Goal: Check status: Check status

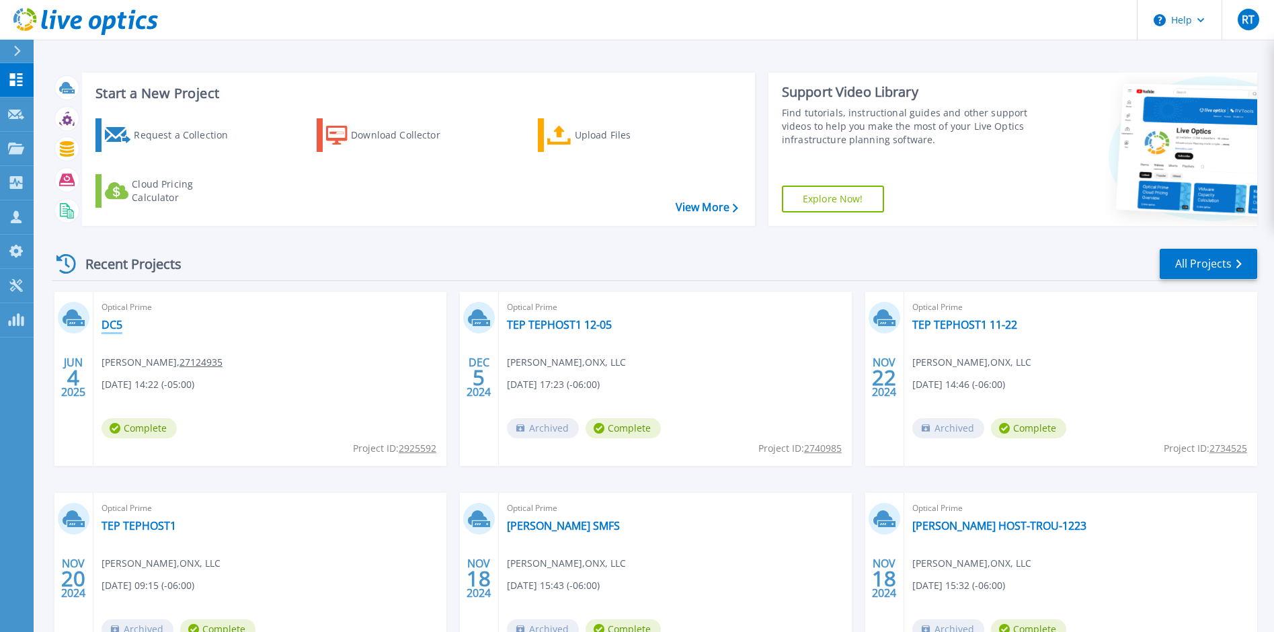
click at [112, 323] on link "DC5" at bounding box center [112, 324] width 21 height 13
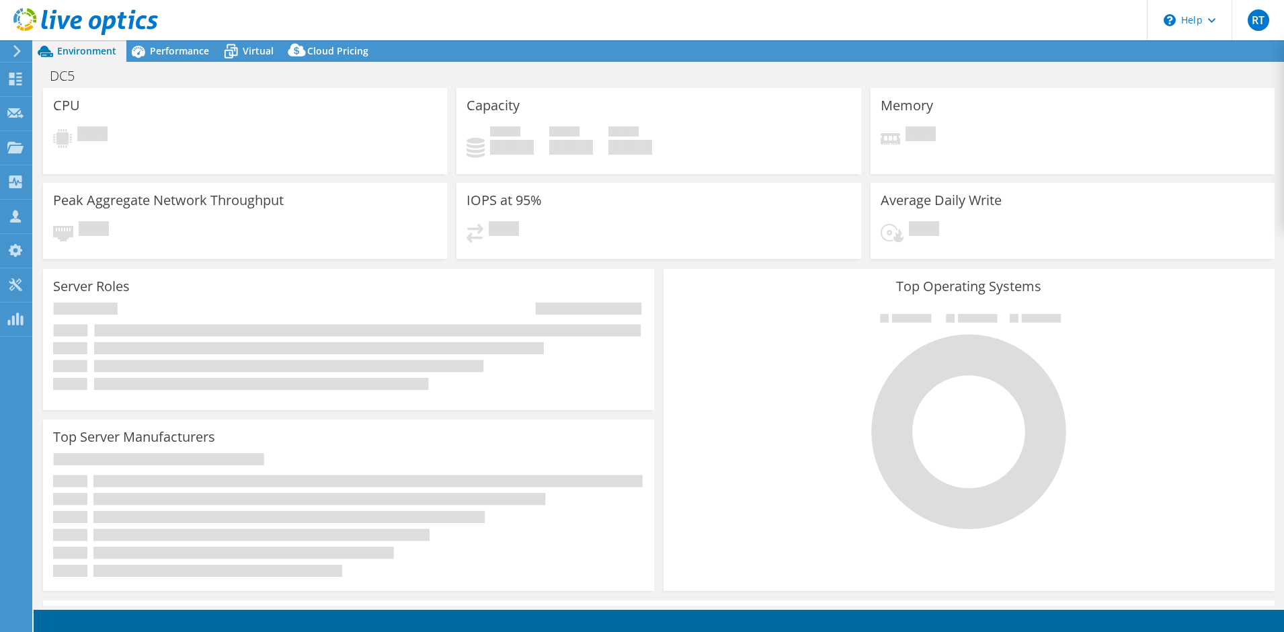
select select "USD"
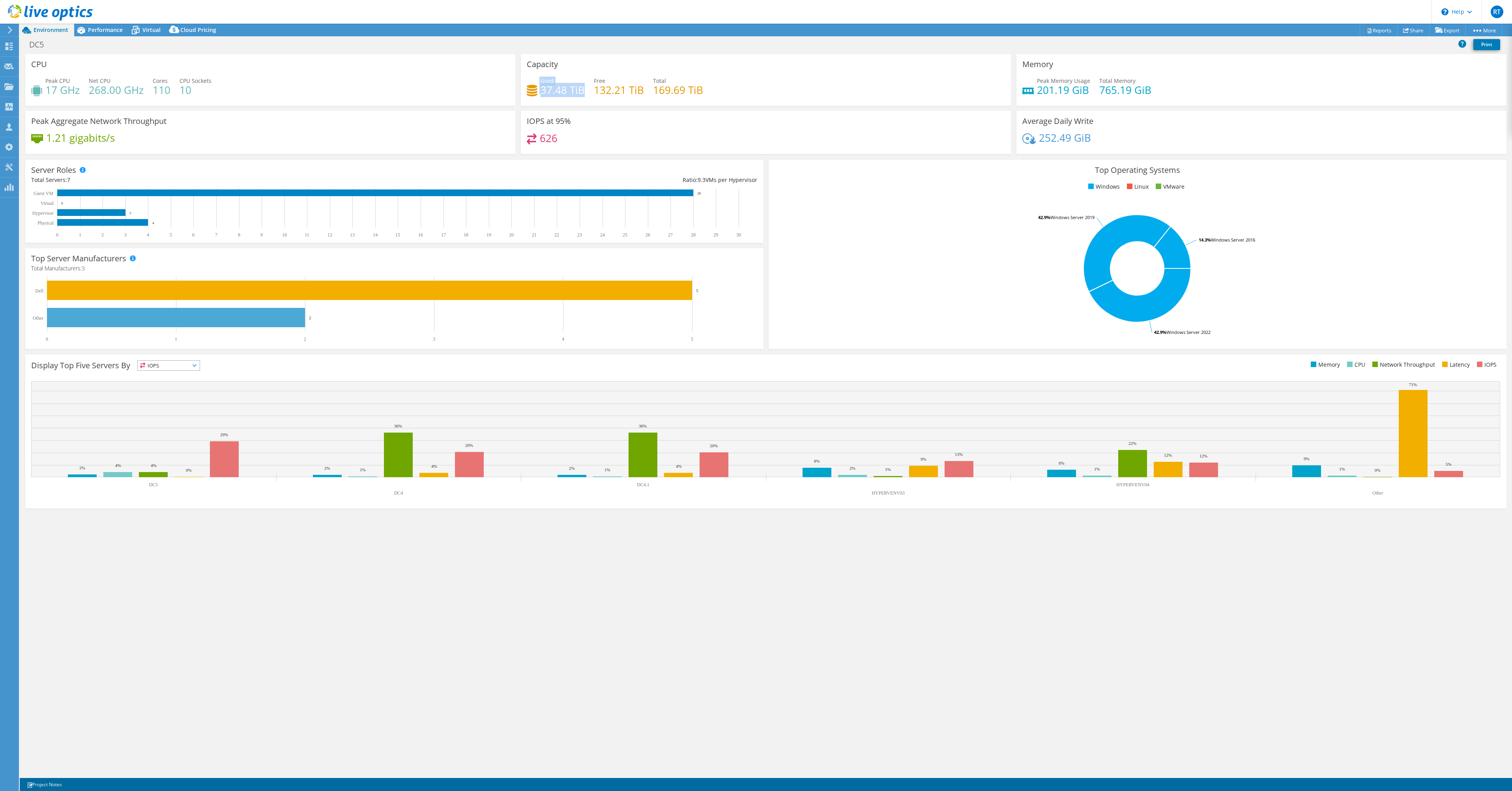
drag, startPoint x: 582, startPoint y: 90, endPoint x: 534, endPoint y: 89, distance: 48.0
click at [534, 89] on div "Used 37.48 TiB" at bounding box center [555, 85] width 58 height 18
drag, startPoint x: 534, startPoint y: 89, endPoint x: 590, endPoint y: 105, distance: 58.2
click at [590, 105] on div "Capacity Used 37.48 TiB Free 132.21 TiB Total 169.69 TiB" at bounding box center [765, 80] width 490 height 52
drag, startPoint x: 194, startPoint y: 86, endPoint x: 54, endPoint y: 94, distance: 140.2
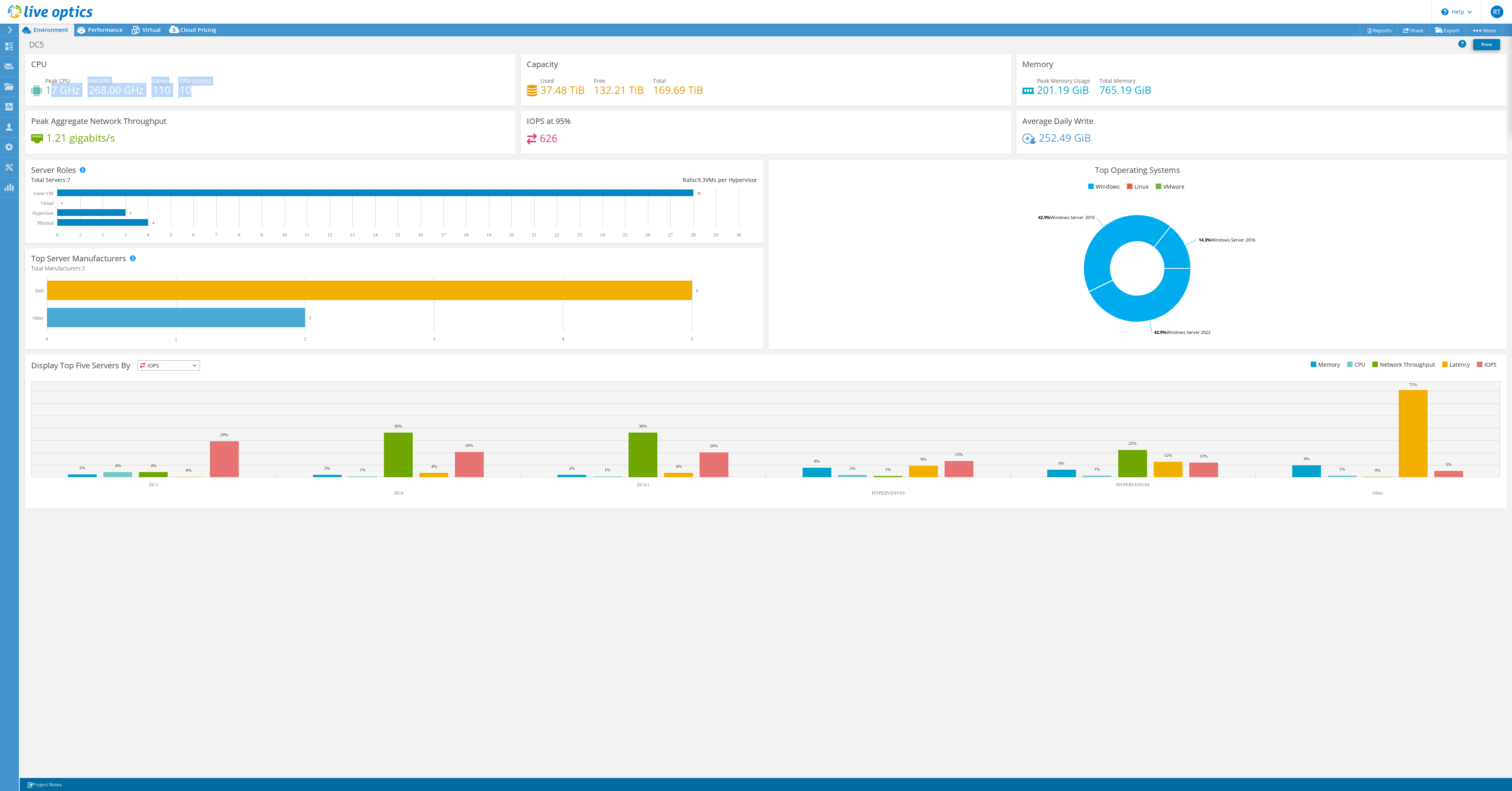
click at [54, 94] on div "Peak CPU 17 GHz Net CPU 268.00 GHz Cores 110 CPU Sockets 10" at bounding box center [270, 89] width 478 height 26
drag, startPoint x: 54, startPoint y: 94, endPoint x: 103, endPoint y: 105, distance: 50.2
click at [103, 105] on div "CPU Peak CPU 17 GHz Net CPU 268.00 GHz Cores 110 CPU Sockets 10" at bounding box center [270, 80] width 490 height 52
drag, startPoint x: 45, startPoint y: 89, endPoint x: 80, endPoint y: 88, distance: 35.0
click at [80, 88] on div "Peak CPU 17 GHz Net CPU 268.00 GHz Cores 110 CPU Sockets 10" at bounding box center [270, 89] width 478 height 26
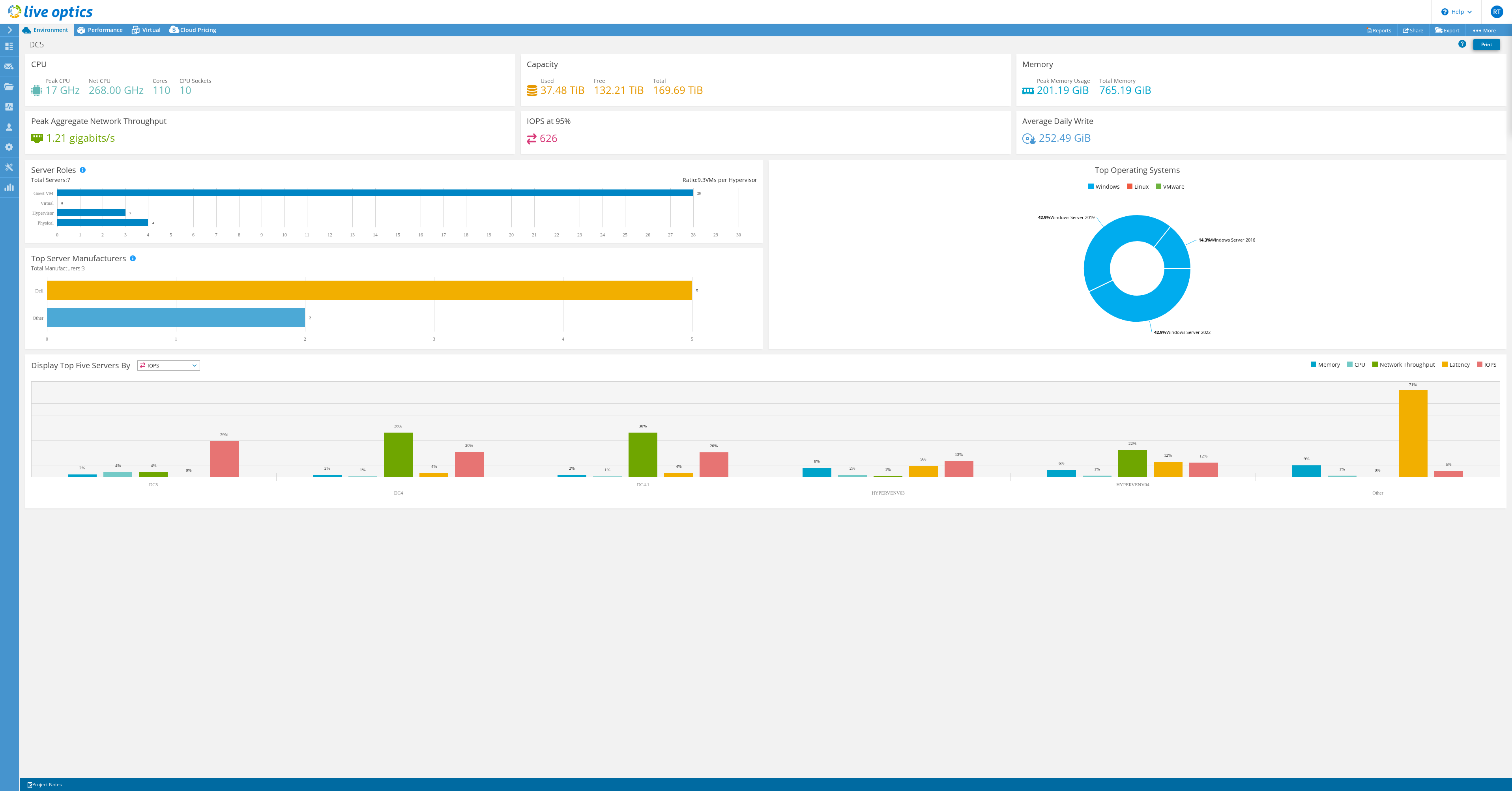
drag, startPoint x: 80, startPoint y: 88, endPoint x: 90, endPoint y: 88, distance: 10.0
click at [90, 88] on h4 "268.00 GHz" at bounding box center [116, 90] width 55 height 9
drag, startPoint x: 93, startPoint y: 89, endPoint x: 176, endPoint y: 92, distance: 83.1
click at [176, 92] on div "Peak CPU 17 GHz Net CPU 268.00 GHz Cores 110 CPU Sockets 10" at bounding box center [270, 89] width 478 height 26
drag, startPoint x: 176, startPoint y: 92, endPoint x: 205, endPoint y: 96, distance: 29.3
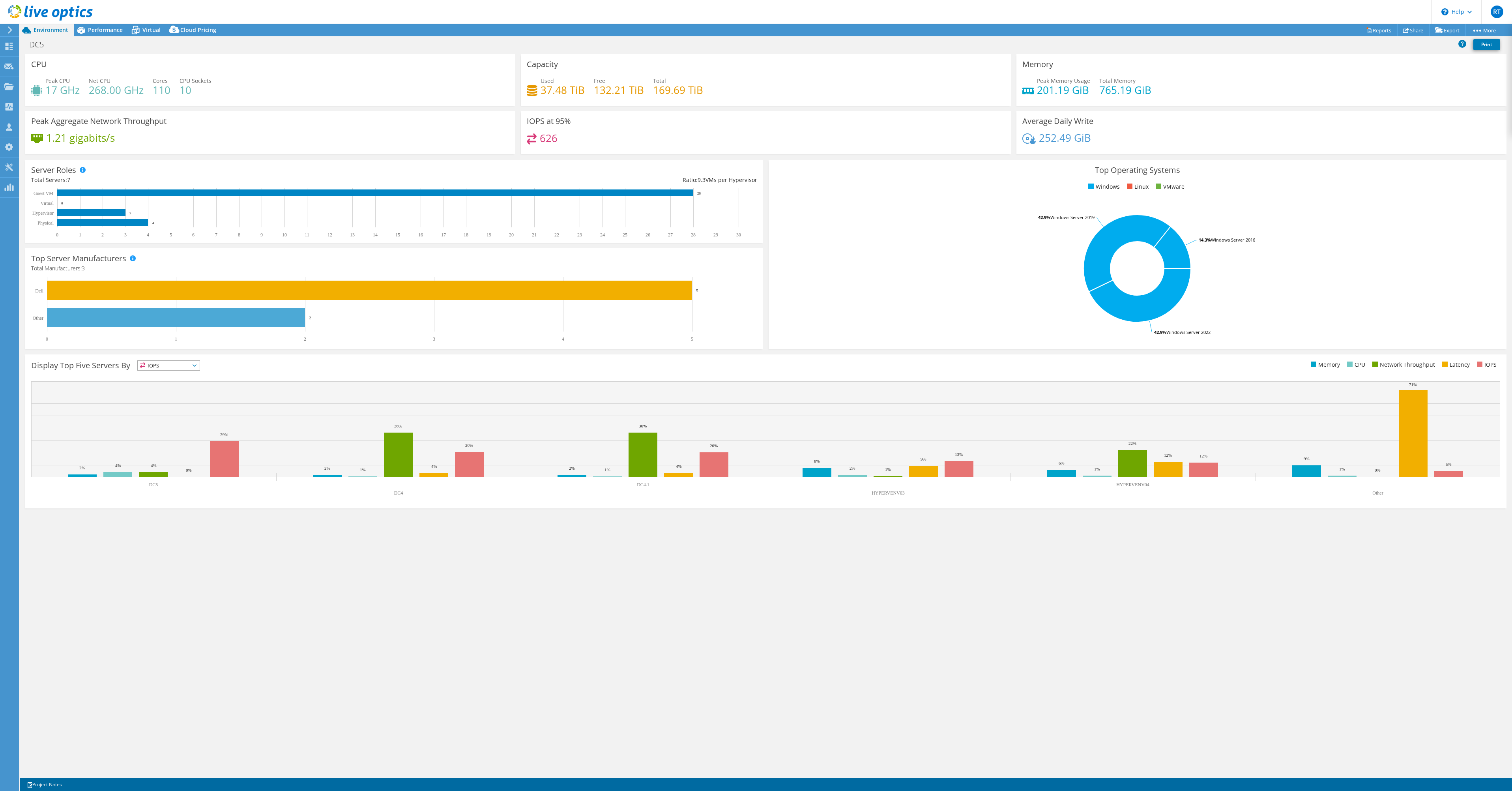
click at [205, 96] on div "Peak CPU 17 GHz Net CPU 268.00 GHz Cores 110 CPU Sockets 10" at bounding box center [270, 89] width 478 height 26
